Goal: Task Accomplishment & Management: Use online tool/utility

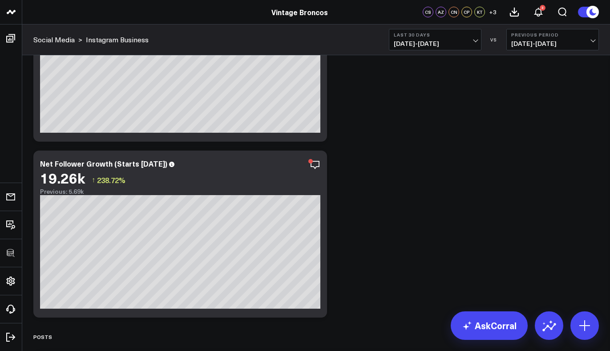
scroll to position [512, 0]
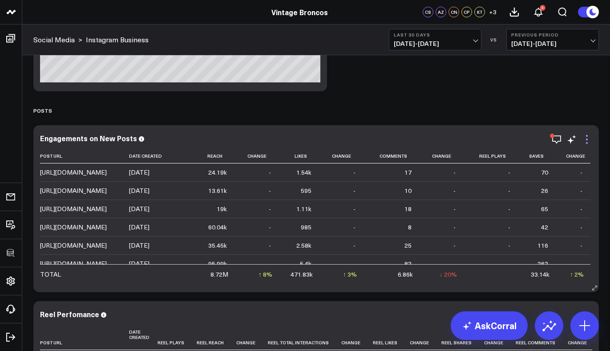
click at [587, 137] on icon at bounding box center [587, 139] width 11 height 11
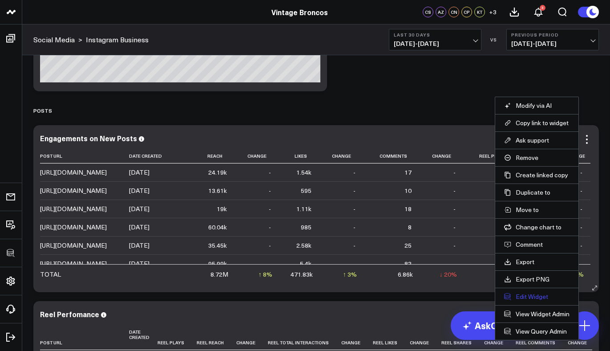
click at [538, 294] on button "Edit Widget" at bounding box center [536, 296] width 65 height 8
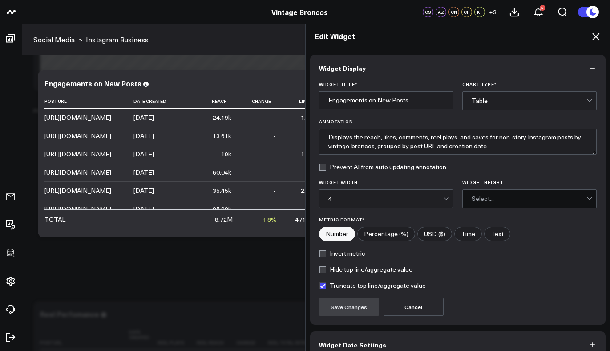
scroll to position [47, 0]
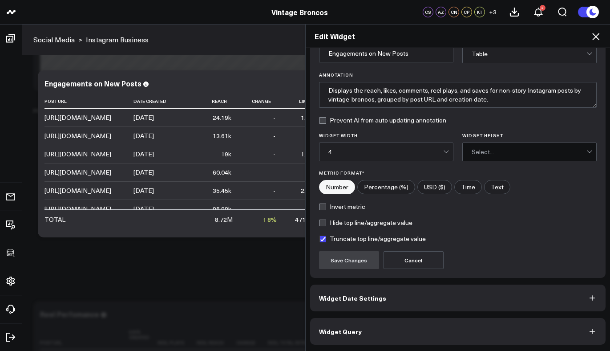
click at [390, 331] on button "Widget Query" at bounding box center [458, 331] width 296 height 27
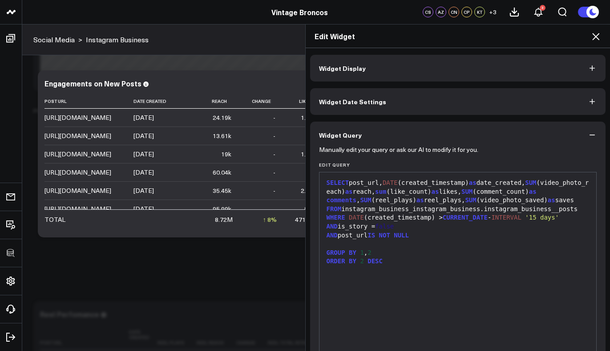
scroll to position [85, 0]
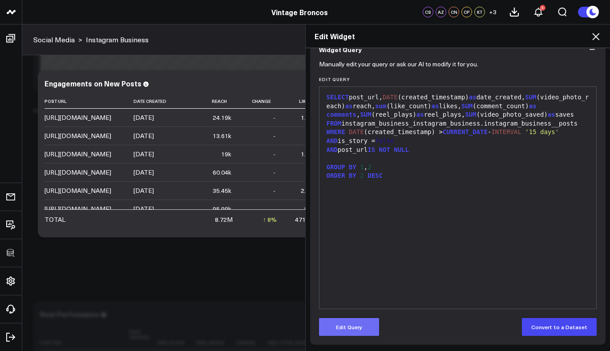
click at [366, 324] on button "Edit Query" at bounding box center [349, 327] width 60 height 18
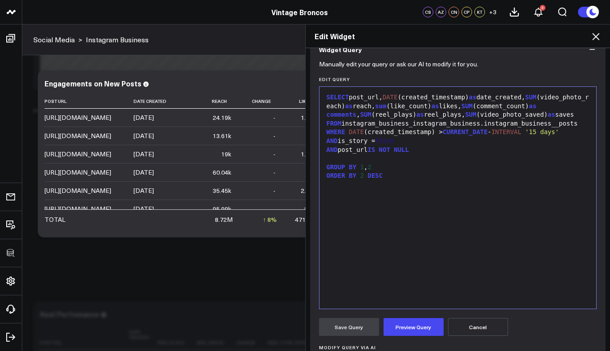
click at [394, 260] on div "SELECT post_url, DATE (created_timestamp) as date_created, SUM (video_photo_rea…" at bounding box center [458, 197] width 268 height 213
copy div "SELECT post_url, DATE (created_timestamp) as date_created, SUM (video_photo_rea…"
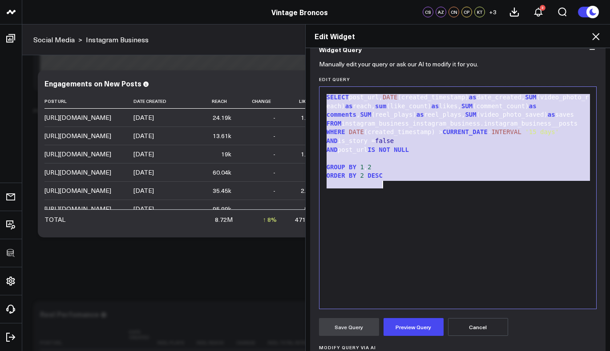
click at [421, 227] on div "SELECT post_url, DATE (created_timestamp) as date_created, SUM (video_photo_rea…" at bounding box center [458, 197] width 268 height 213
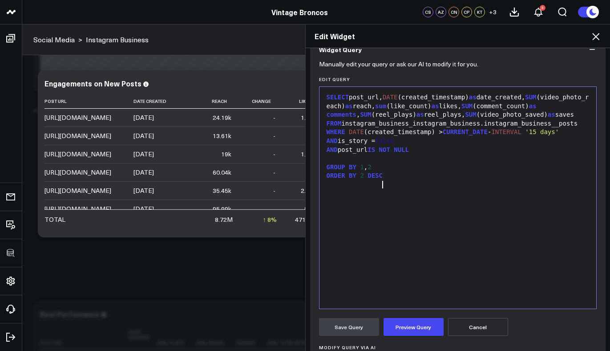
click at [349, 97] on div "SELECT post_url, DATE (created_timestamp) as date_created, SUM (video_photo_rea…" at bounding box center [458, 106] width 268 height 26
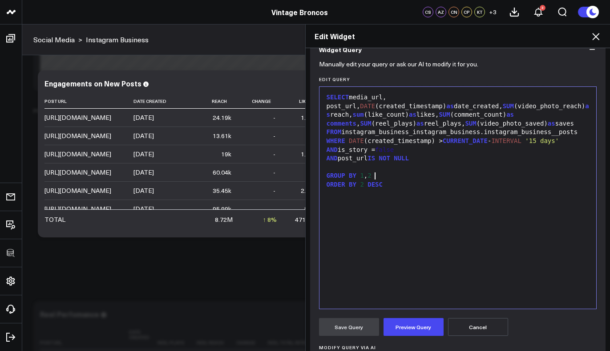
click at [385, 178] on div "GROUP BY 1 , 2" at bounding box center [458, 175] width 268 height 9
click at [363, 185] on div "ORDER BY 2 DESC" at bounding box center [458, 184] width 268 height 9
click at [425, 319] on button "Preview Query" at bounding box center [414, 327] width 60 height 18
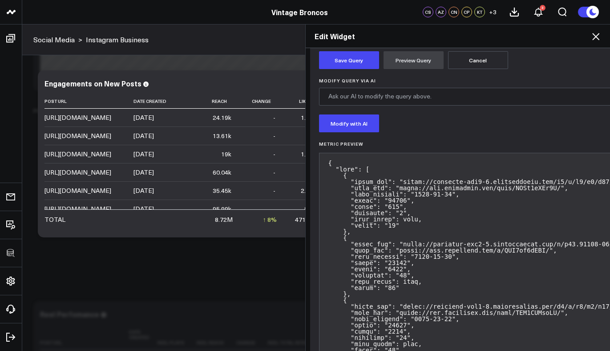
scroll to position [228, 0]
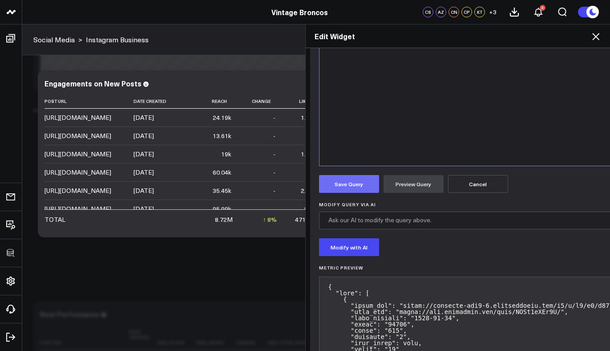
click at [335, 190] on button "Save Query" at bounding box center [349, 184] width 60 height 18
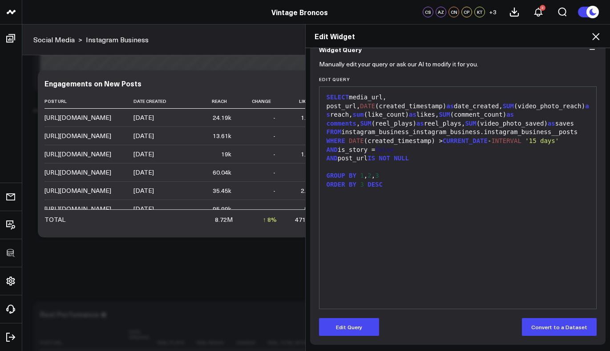
scroll to position [85, 0]
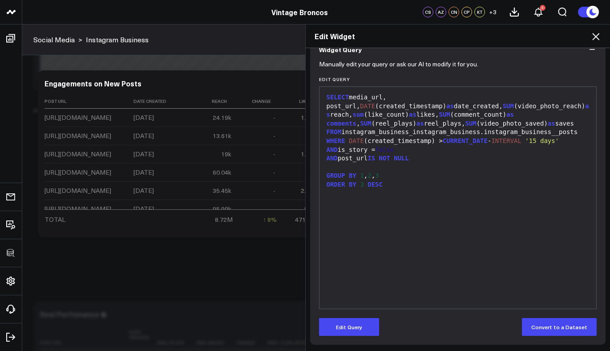
click at [596, 37] on icon at bounding box center [595, 36] width 7 height 7
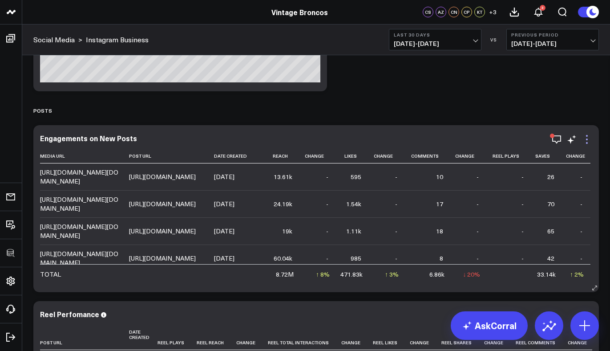
click at [587, 137] on icon at bounding box center [587, 139] width 11 height 11
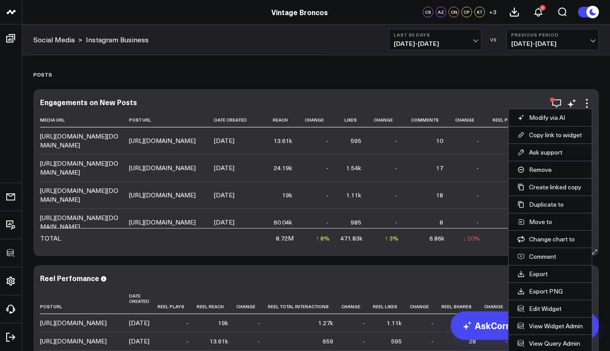
scroll to position [559, 0]
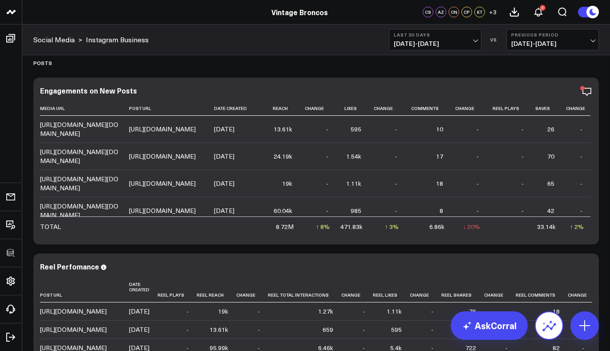
click at [0, 0] on li "View Query Admin" at bounding box center [0, 0] width 0 height 0
click at [582, 96] on icon at bounding box center [587, 91] width 11 height 11
click at [0, 0] on link "View Query Admin" at bounding box center [0, 0] width 0 height 0
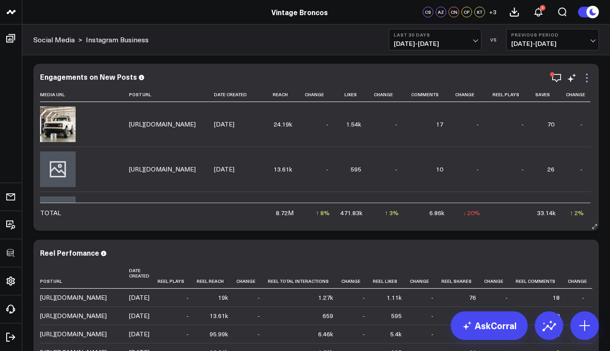
click at [588, 79] on icon at bounding box center [587, 78] width 11 height 11
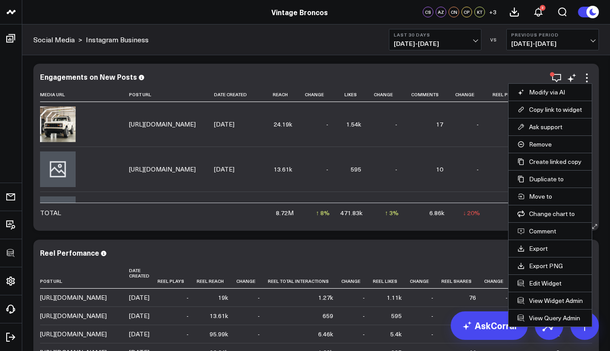
click at [552, 110] on button "Copy link to widget" at bounding box center [550, 109] width 65 height 8
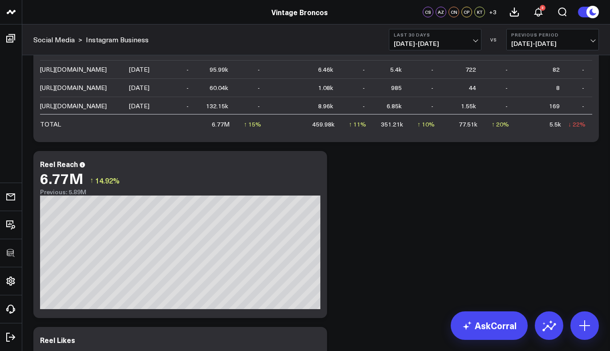
scroll to position [757, 0]
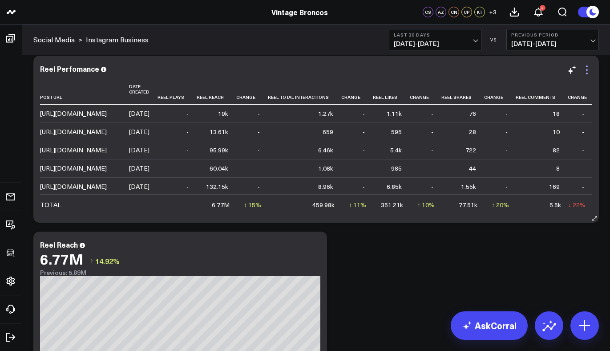
click at [590, 69] on icon at bounding box center [587, 70] width 11 height 11
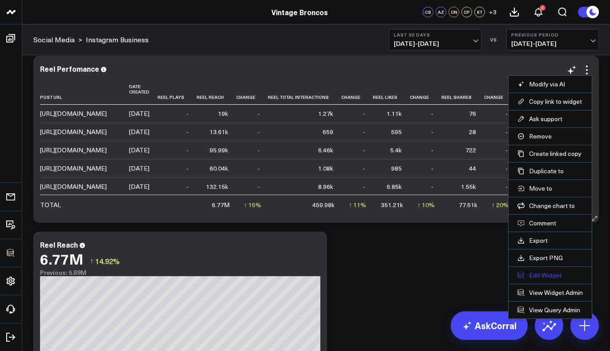
click at [543, 272] on button "Edit Widget" at bounding box center [550, 275] width 65 height 8
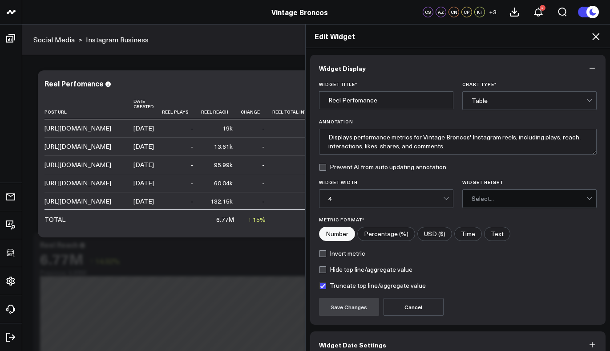
scroll to position [47, 0]
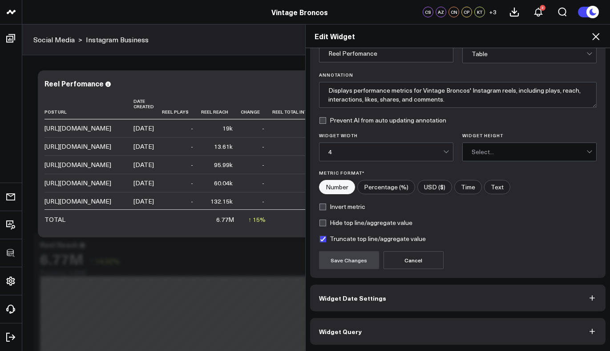
click at [385, 337] on button "Widget Query" at bounding box center [458, 331] width 296 height 27
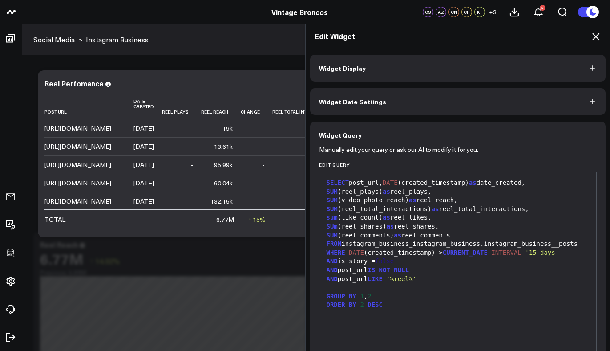
scroll to position [85, 0]
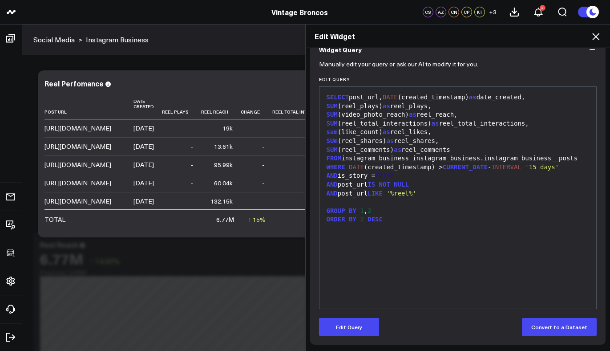
drag, startPoint x: 344, startPoint y: 321, endPoint x: 343, endPoint y: 313, distance: 8.0
click at [344, 321] on button "Edit Query" at bounding box center [349, 327] width 60 height 18
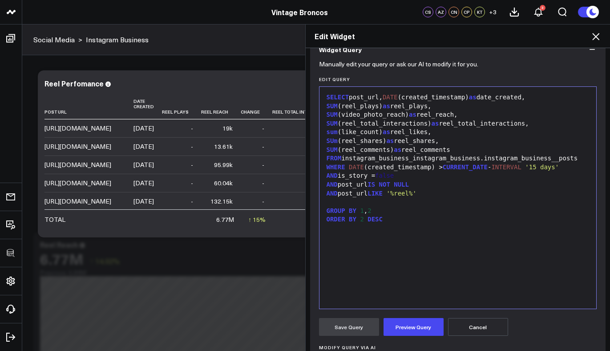
click at [351, 97] on div "SELECT post_url, DATE (created_timestamp) as date_created," at bounding box center [458, 97] width 268 height 9
click at [396, 214] on div "GROUP BY 1 , 2" at bounding box center [458, 210] width 268 height 9
click at [360, 219] on span "2" at bounding box center [362, 218] width 4 height 7
click at [429, 326] on button "Preview Query" at bounding box center [414, 327] width 60 height 18
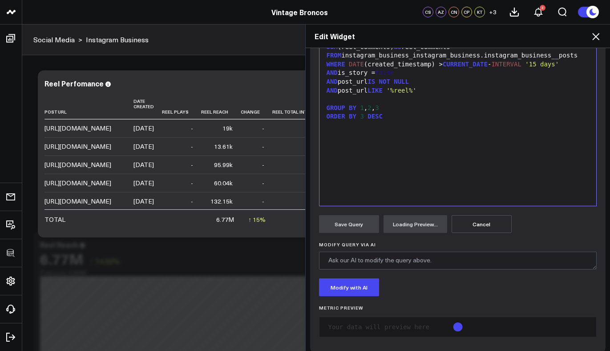
scroll to position [196, 0]
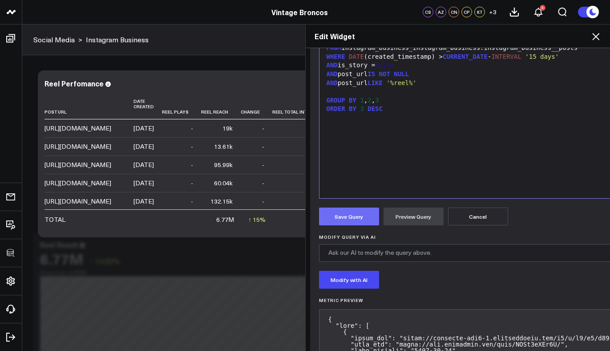
click at [365, 212] on button "Save Query" at bounding box center [349, 216] width 60 height 18
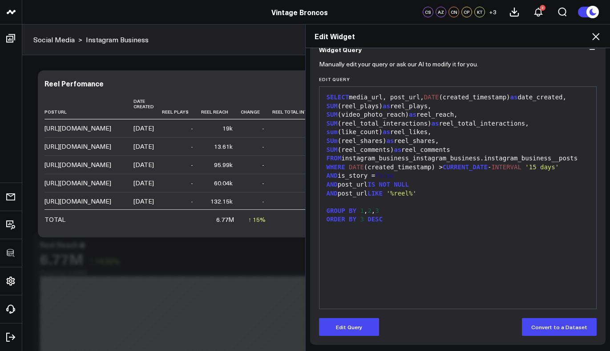
scroll to position [85, 0]
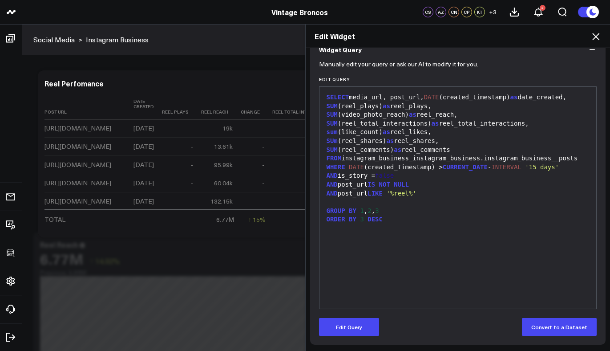
click at [596, 38] on icon at bounding box center [596, 36] width 11 height 11
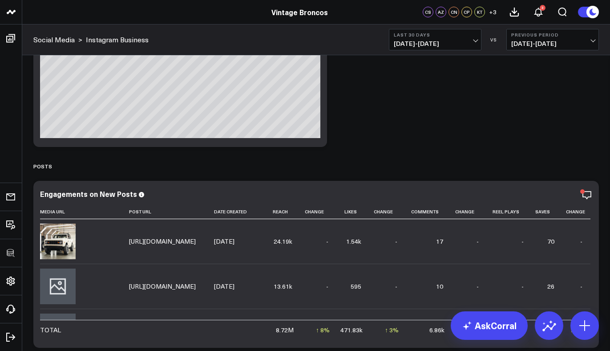
scroll to position [696, 0]
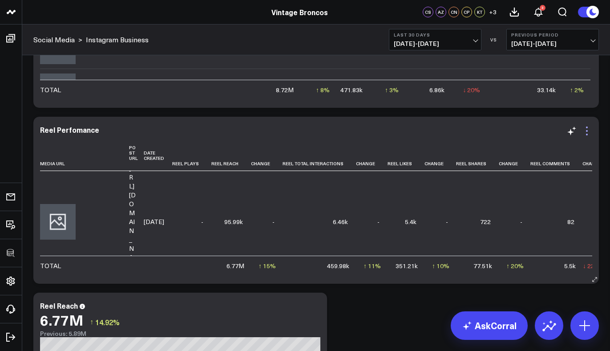
click at [585, 130] on icon at bounding box center [587, 131] width 11 height 11
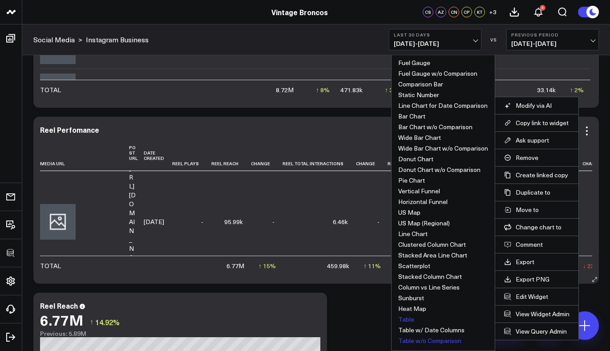
click at [431, 338] on button "Table w/o Comparison" at bounding box center [429, 340] width 63 height 6
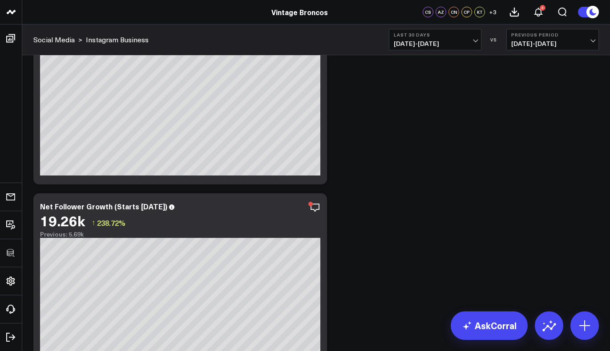
scroll to position [0, 0]
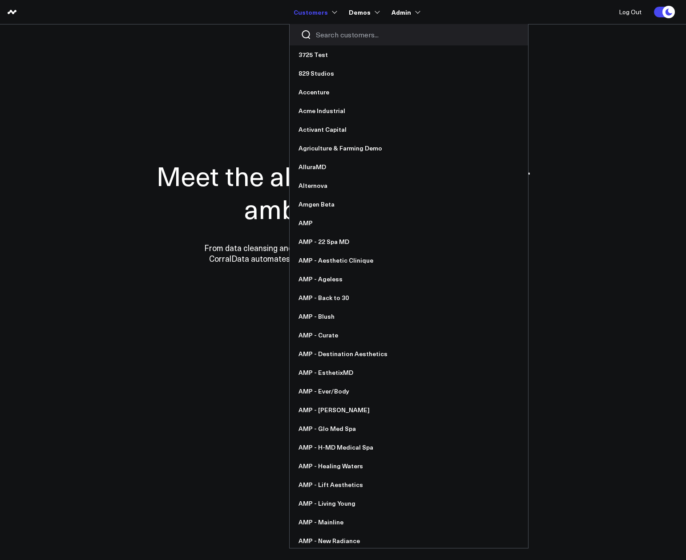
click at [335, 30] on input "Search customers input" at bounding box center [416, 35] width 201 height 10
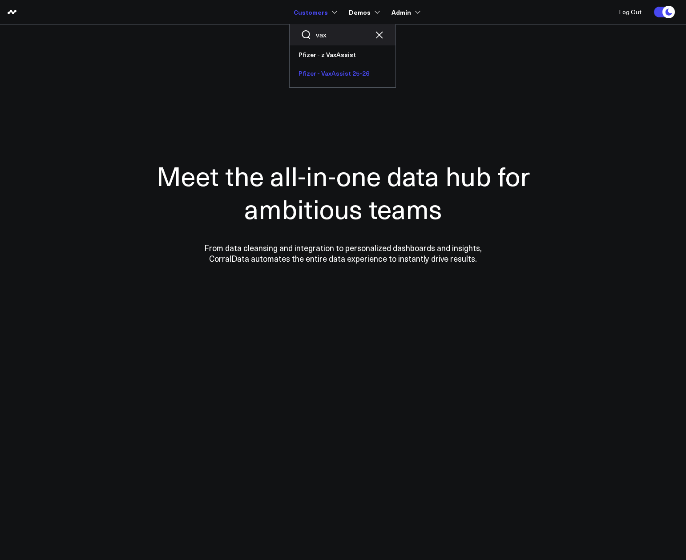
type input "vax"
click at [371, 69] on link "Pfizer - VaxAssist 25-26" at bounding box center [343, 73] width 106 height 19
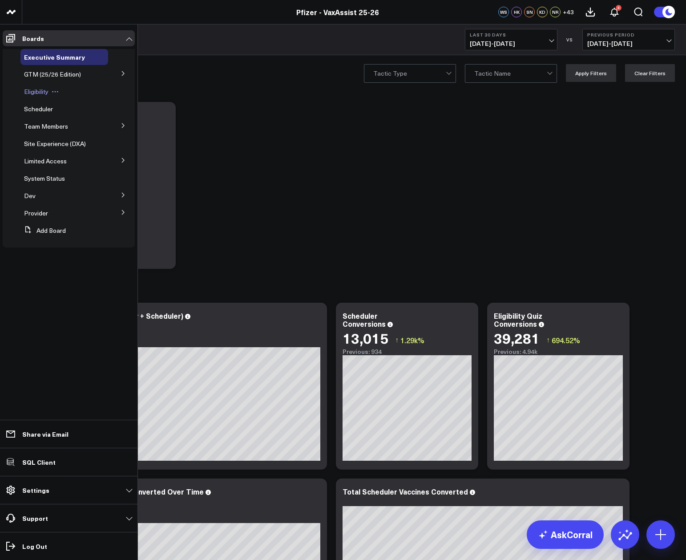
click at [24, 90] on span "Eligibility" at bounding box center [36, 91] width 24 height 8
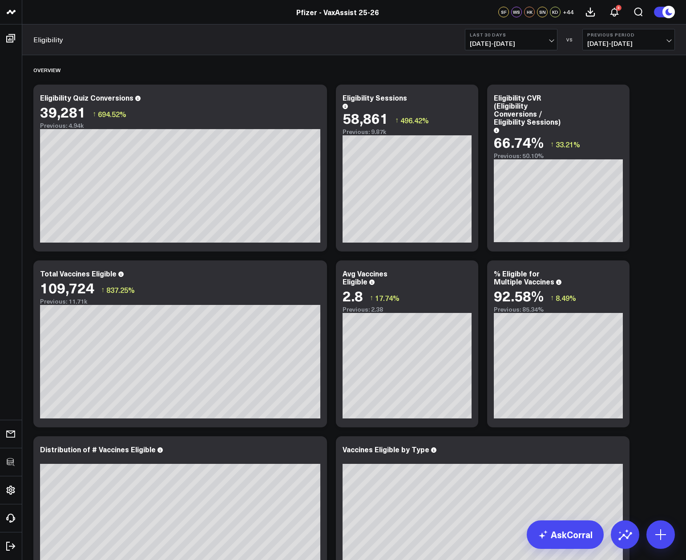
click at [627, 44] on span "07/11/25 - 08/09/25" at bounding box center [628, 43] width 83 height 7
click at [606, 96] on link "YoY" at bounding box center [629, 93] width 92 height 17
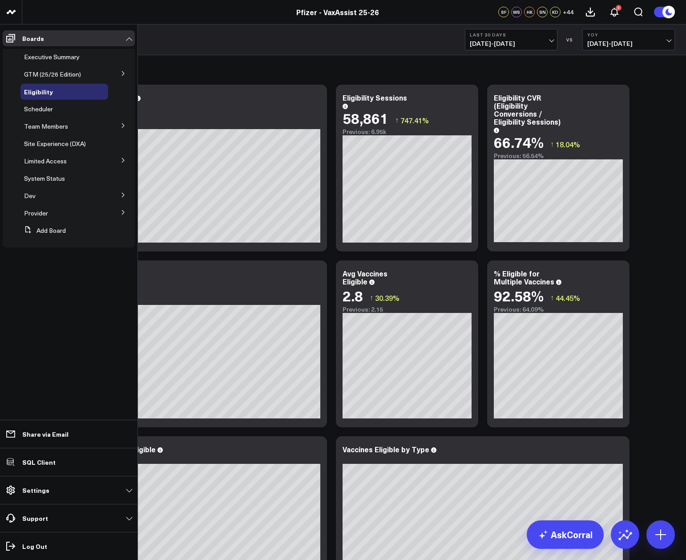
click at [121, 214] on icon at bounding box center [123, 212] width 5 height 5
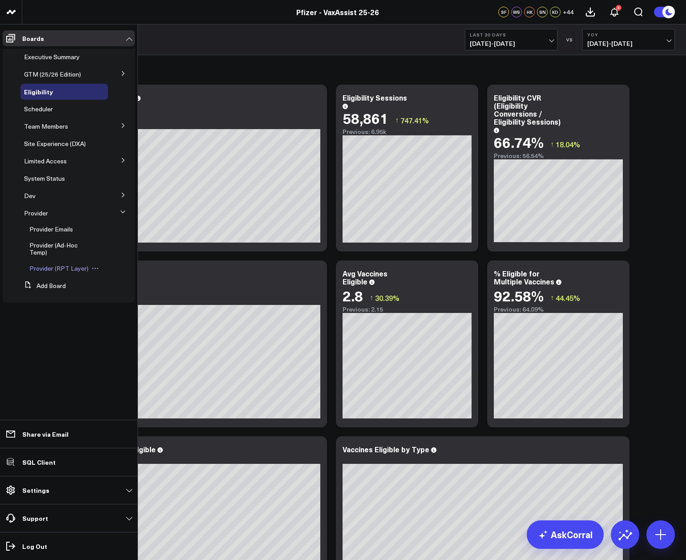
click at [56, 270] on span "Provider (RPT Layer)" at bounding box center [58, 268] width 59 height 8
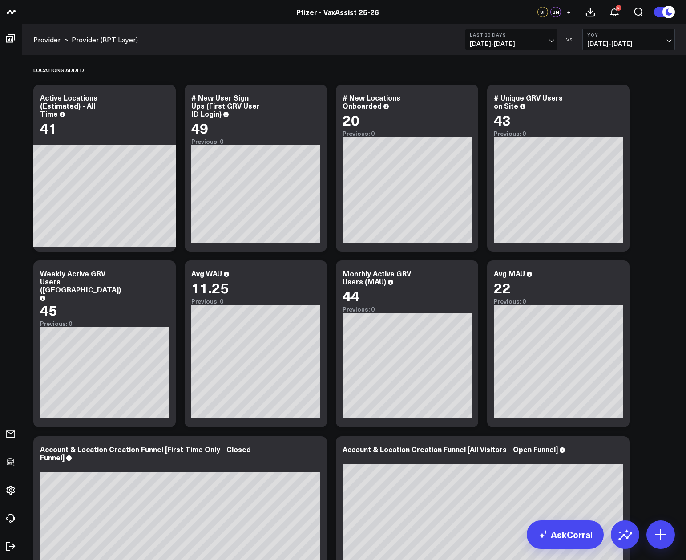
click at [623, 40] on span "08/10/24 - 09/08/24" at bounding box center [628, 43] width 83 height 7
click at [619, 56] on link "Previous Period" at bounding box center [629, 58] width 92 height 17
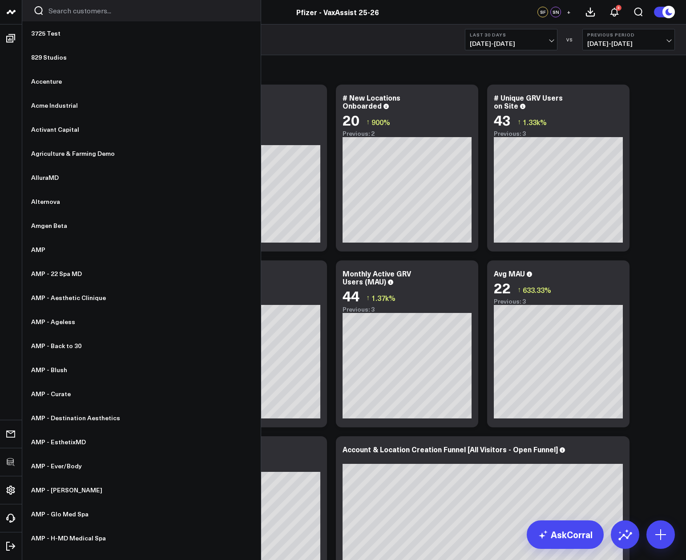
click at [95, 9] on input "Search customers input" at bounding box center [149, 11] width 201 height 10
click at [69, 12] on input "Search customers input" at bounding box center [149, 11] width 201 height 10
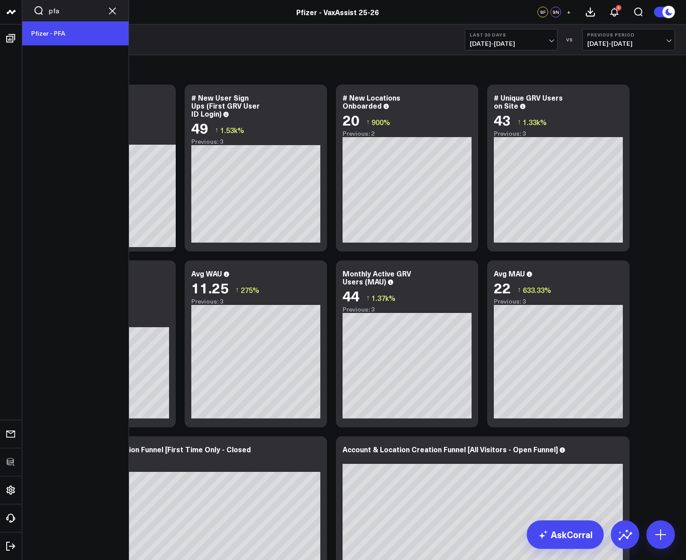
type input "pfa"
click at [46, 37] on link "Pfizer - PFA" at bounding box center [75, 33] width 106 height 24
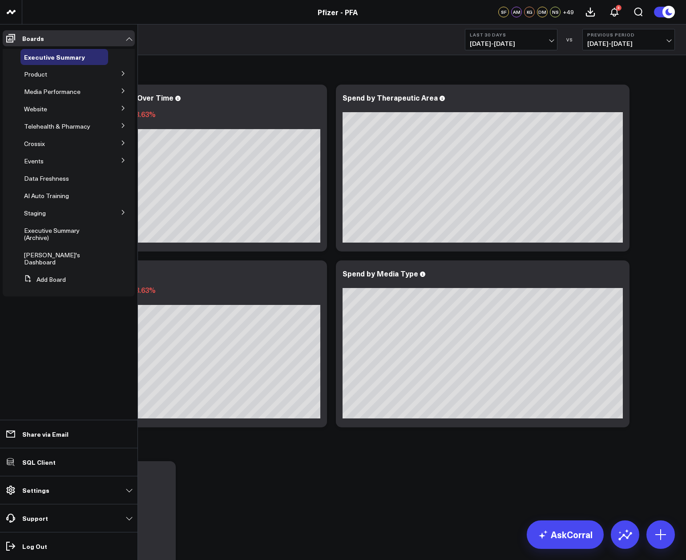
click at [118, 74] on button at bounding box center [123, 72] width 23 height 13
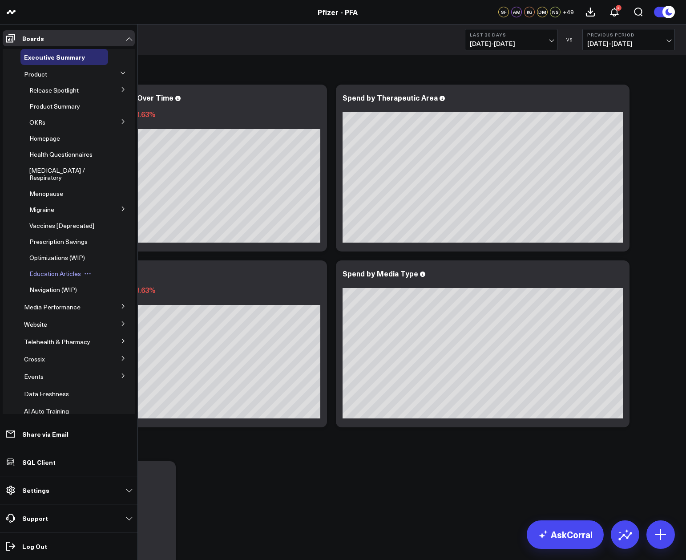
click at [69, 278] on span "Education Articles" at bounding box center [55, 273] width 52 height 8
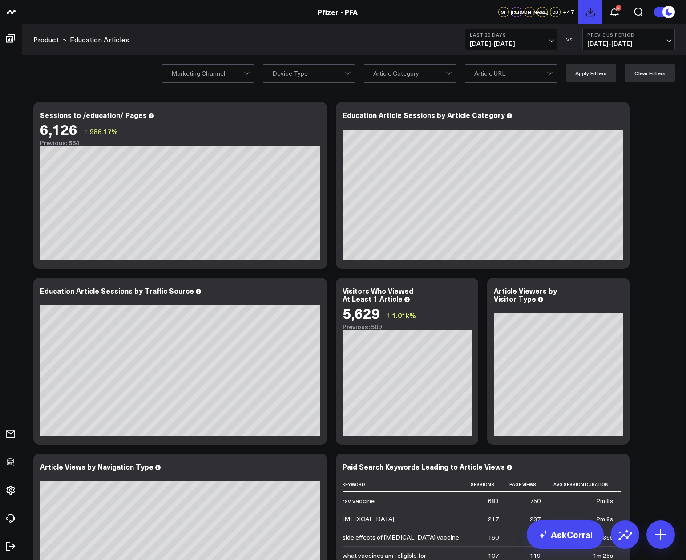
click at [595, 11] on icon at bounding box center [590, 12] width 11 height 11
click at [617, 12] on icon at bounding box center [614, 12] width 7 height 8
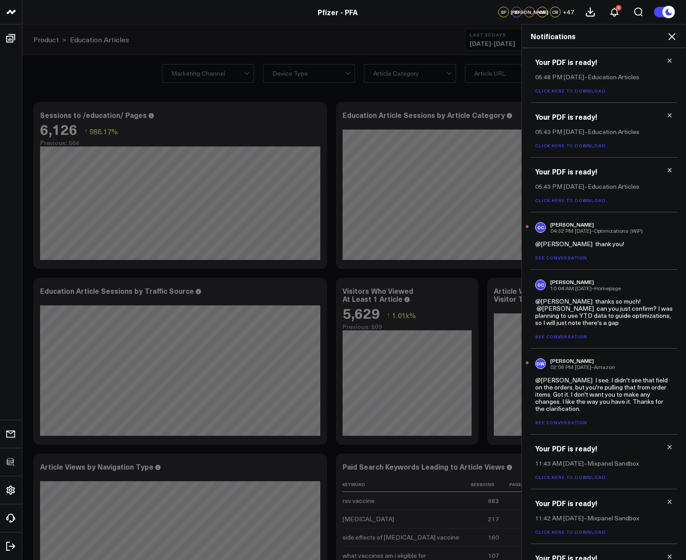
click at [672, 37] on icon at bounding box center [672, 36] width 11 height 11
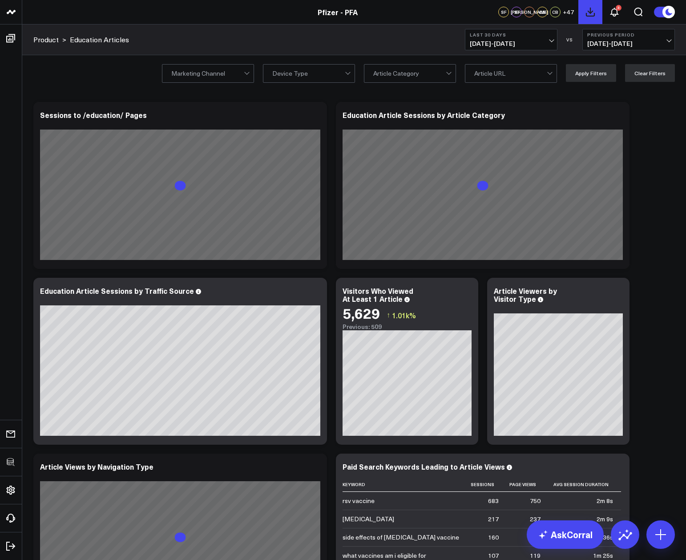
click at [592, 9] on icon at bounding box center [590, 12] width 11 height 11
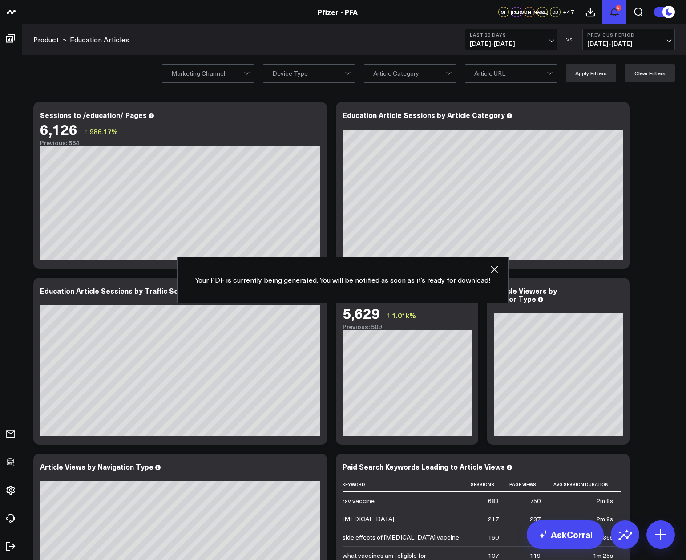
click at [611, 9] on icon at bounding box center [614, 12] width 11 height 11
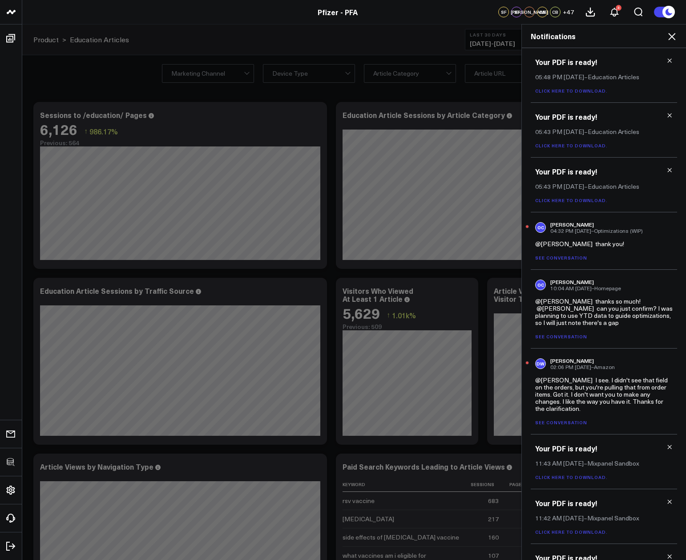
click at [670, 39] on icon at bounding box center [671, 36] width 7 height 7
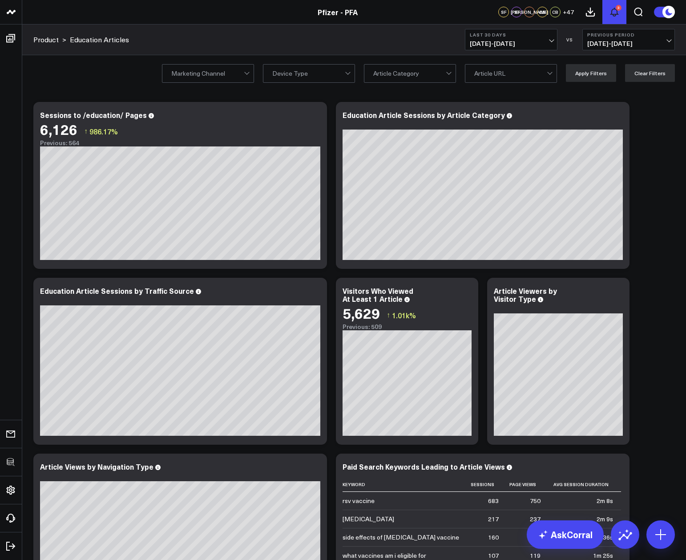
click at [618, 14] on icon at bounding box center [614, 12] width 7 height 8
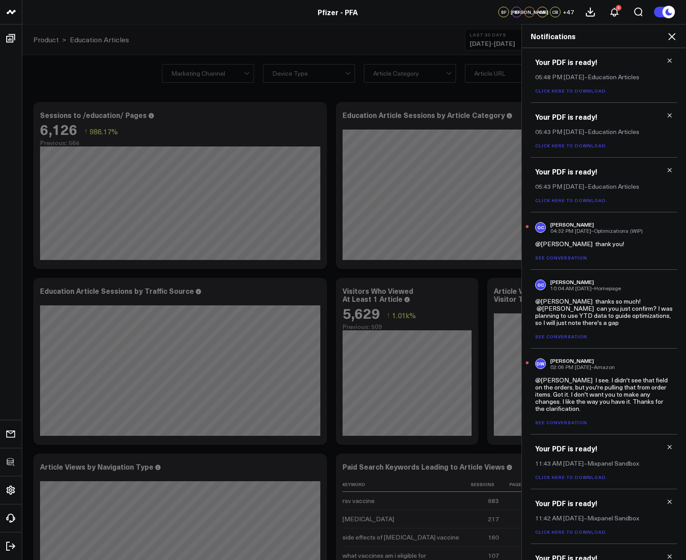
click at [670, 35] on icon at bounding box center [672, 36] width 11 height 11
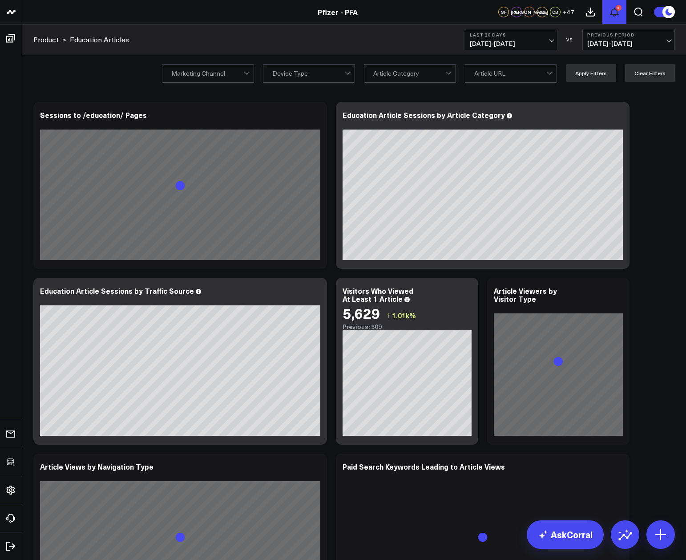
click at [616, 8] on div "5" at bounding box center [619, 8] width 6 height 6
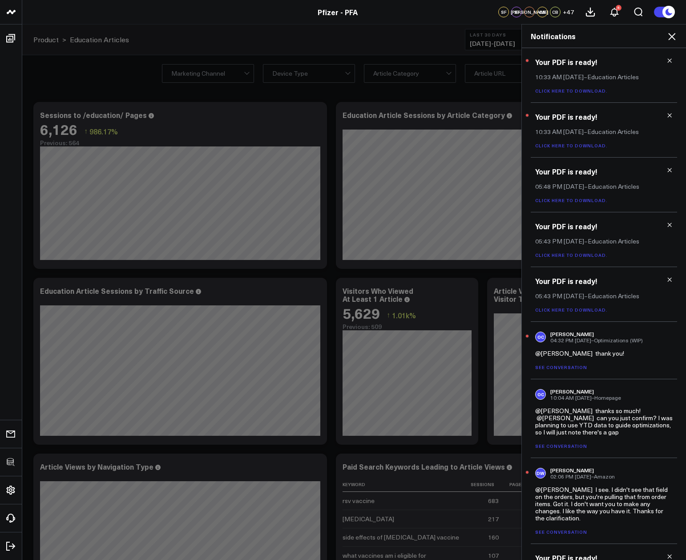
click at [596, 91] on link "Click here to download." at bounding box center [571, 91] width 73 height 6
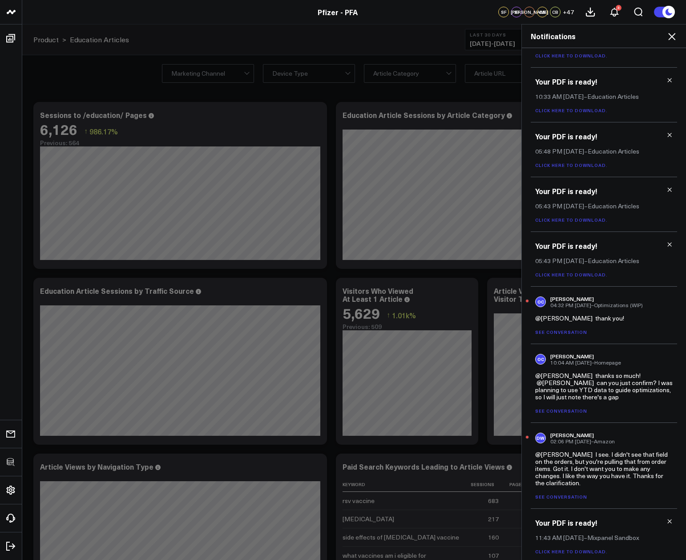
click at [668, 34] on icon at bounding box center [672, 36] width 11 height 11
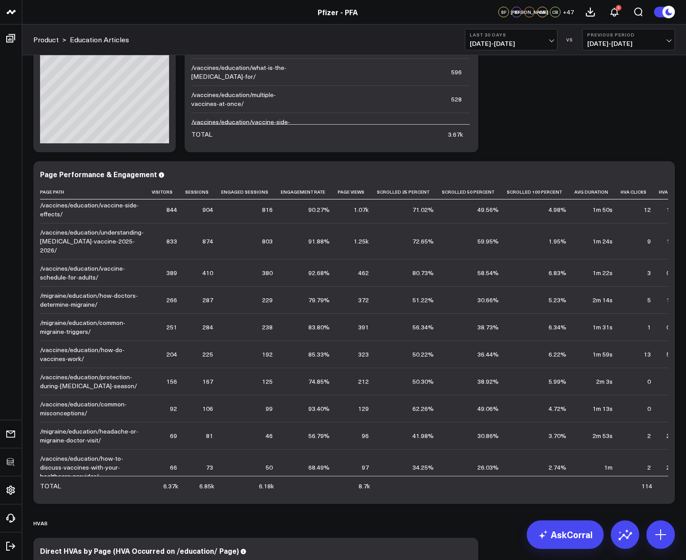
scroll to position [0, 0]
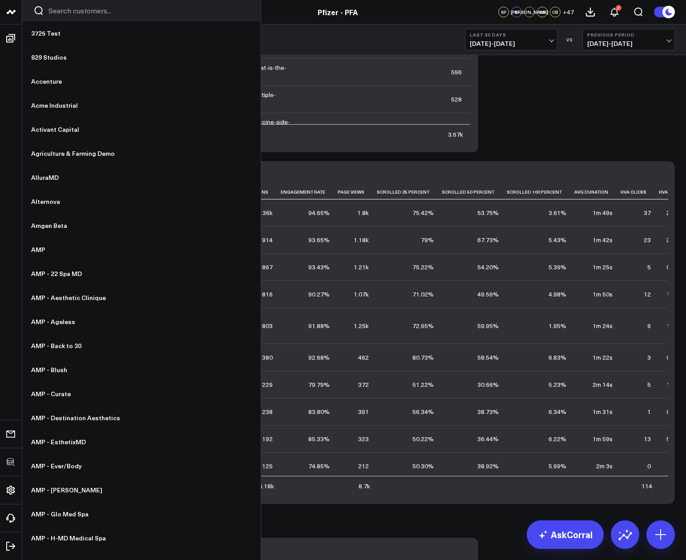
click at [123, 15] on input "Search customers input" at bounding box center [149, 11] width 201 height 10
click at [84, 10] on input "Search customers input" at bounding box center [149, 11] width 201 height 10
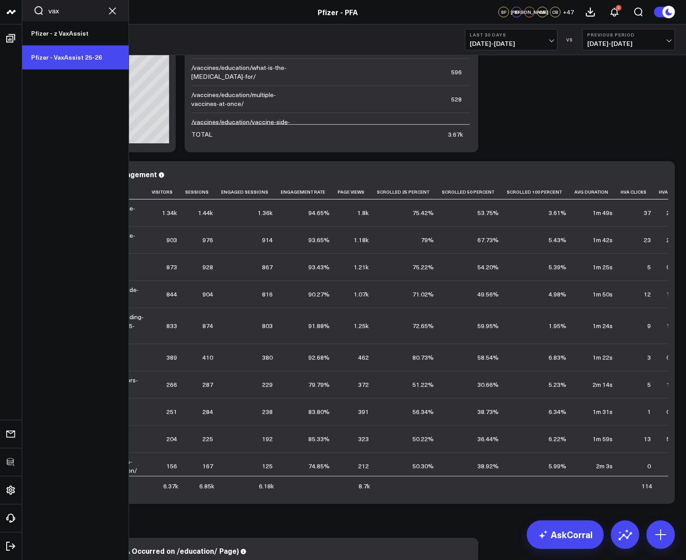
type input "vax"
click at [86, 62] on link "Pfizer - VaxAssist 25-26" at bounding box center [75, 57] width 106 height 24
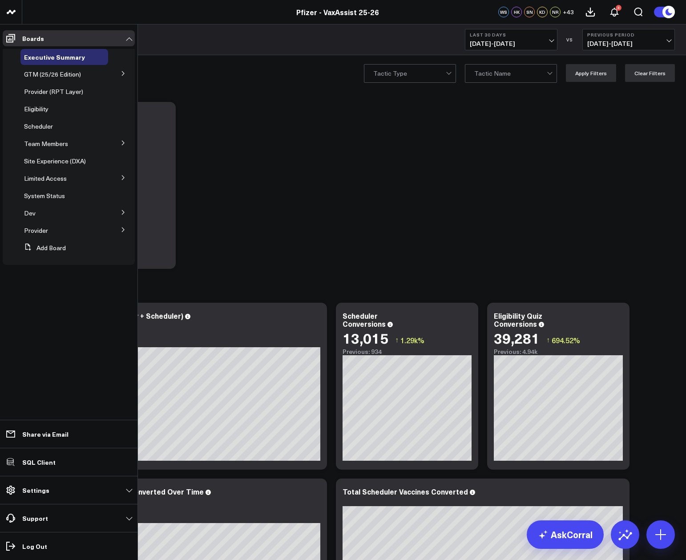
click at [123, 230] on icon at bounding box center [123, 229] width 5 height 5
click at [50, 128] on span "Provider (RPT Layer)" at bounding box center [53, 126] width 59 height 8
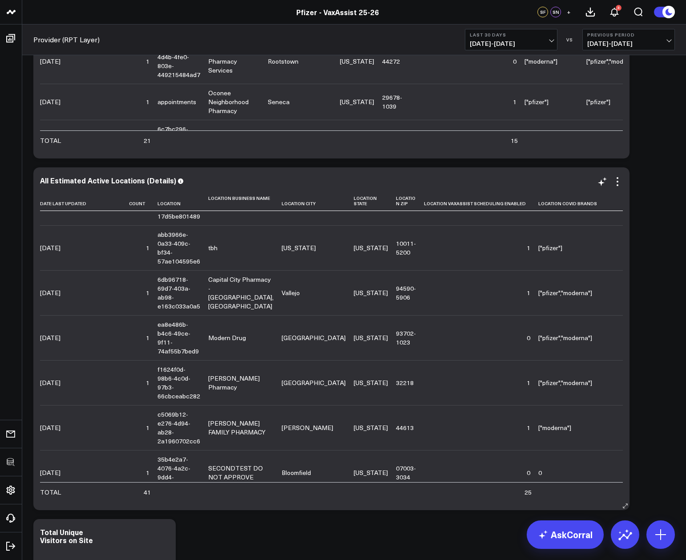
scroll to position [1274, 0]
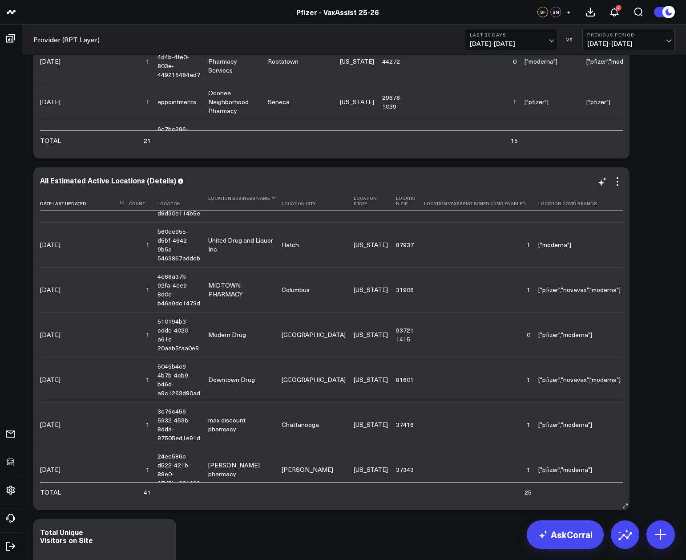
click at [243, 203] on th "Location Business Name" at bounding box center [244, 201] width 73 height 20
click at [270, 201] on icon at bounding box center [273, 197] width 7 height 5
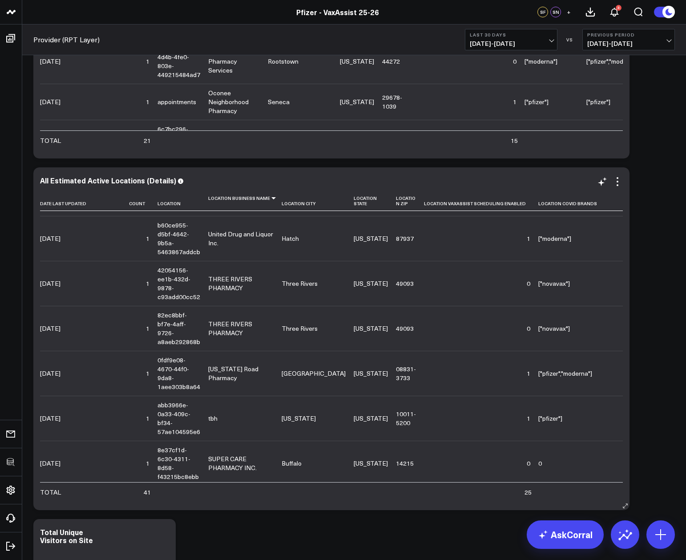
scroll to position [0, 0]
